Goal: Book appointment/travel/reservation

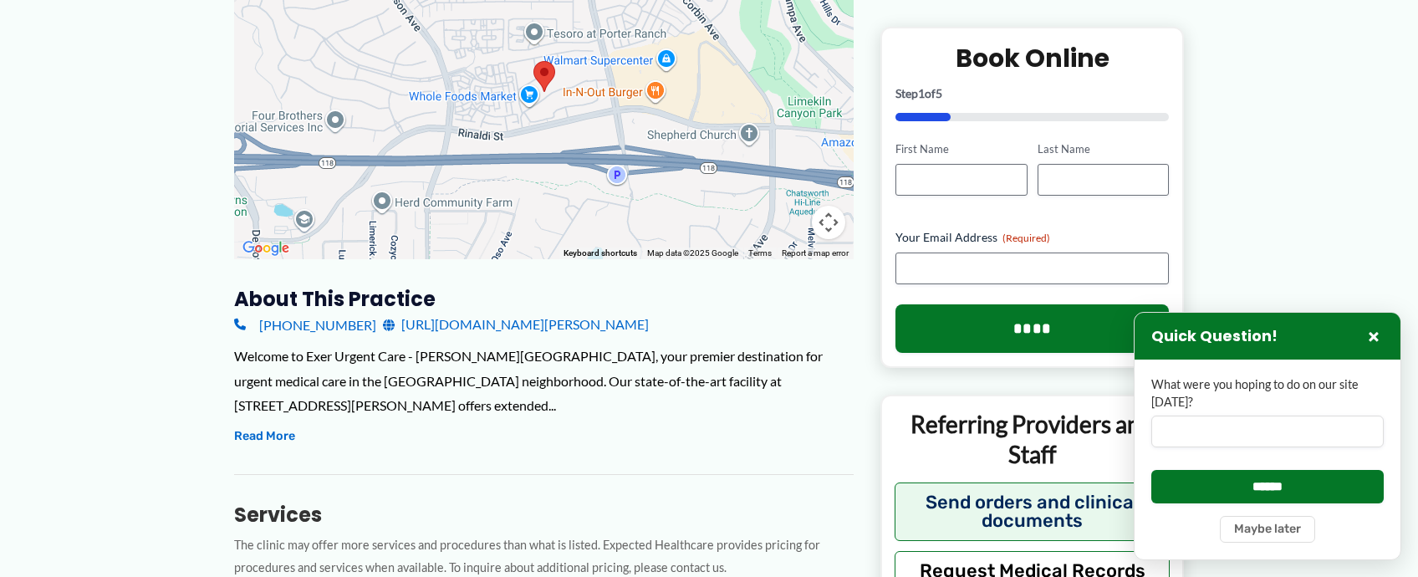
scroll to position [502, 0]
